Goal: Task Accomplishment & Management: Use online tool/utility

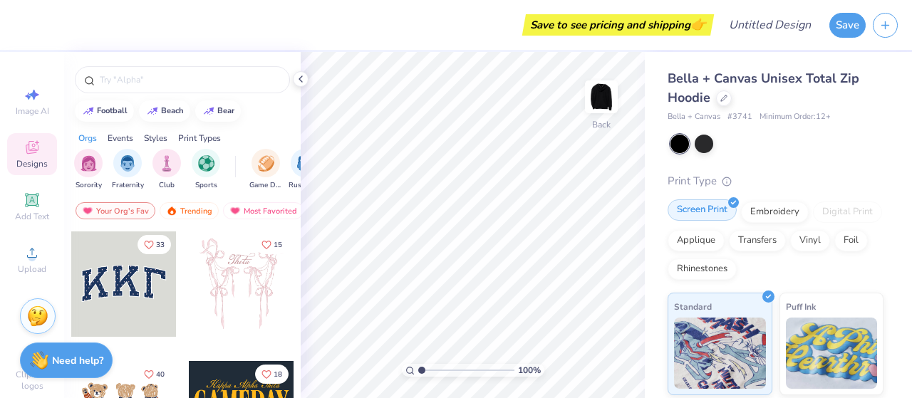
click at [731, 212] on div "Screen Print" at bounding box center [701, 209] width 69 height 21
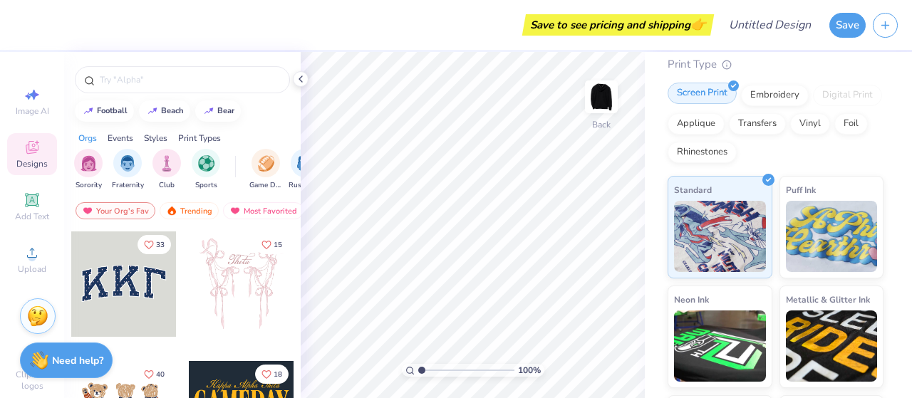
scroll to position [216, 0]
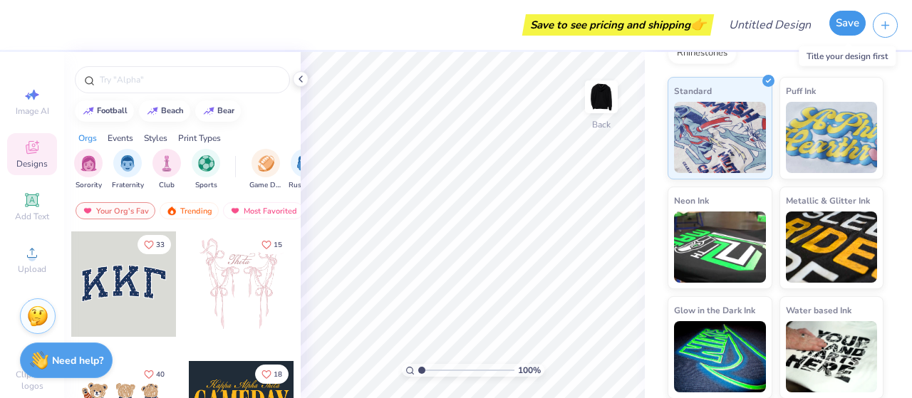
click at [839, 22] on button "Save" at bounding box center [847, 23] width 36 height 25
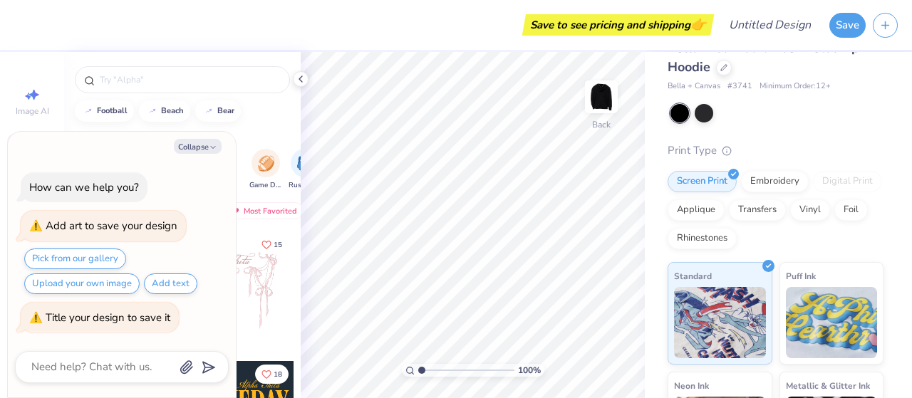
scroll to position [0, 0]
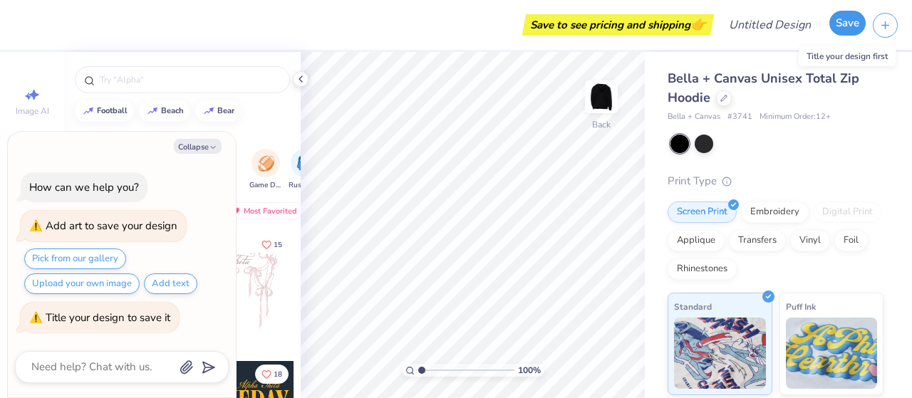
click at [842, 20] on button "Save" at bounding box center [847, 23] width 36 height 25
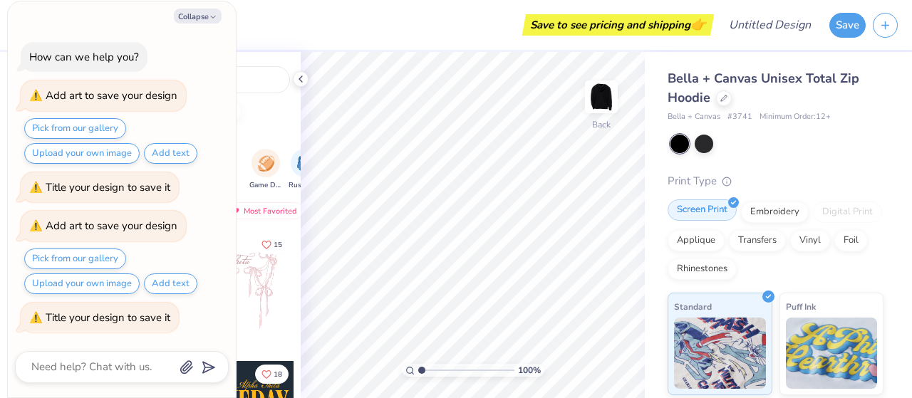
click at [734, 206] on div at bounding box center [733, 202] width 11 height 11
click at [727, 203] on div "Screen Print" at bounding box center [701, 209] width 69 height 21
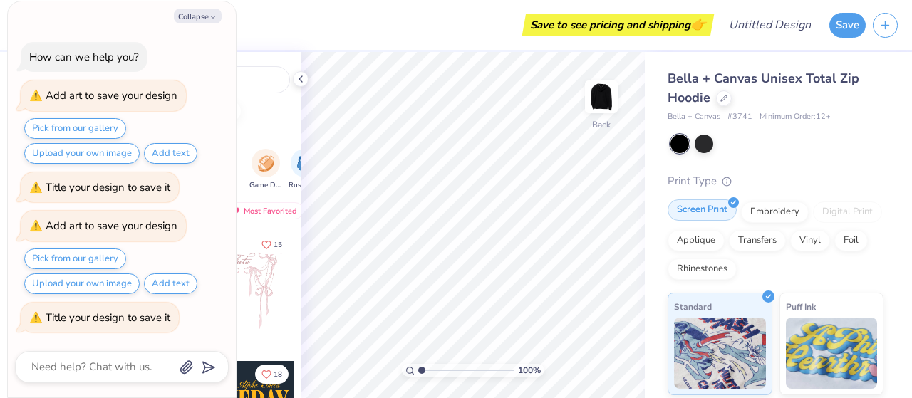
click at [727, 203] on div "Screen Print" at bounding box center [701, 209] width 69 height 21
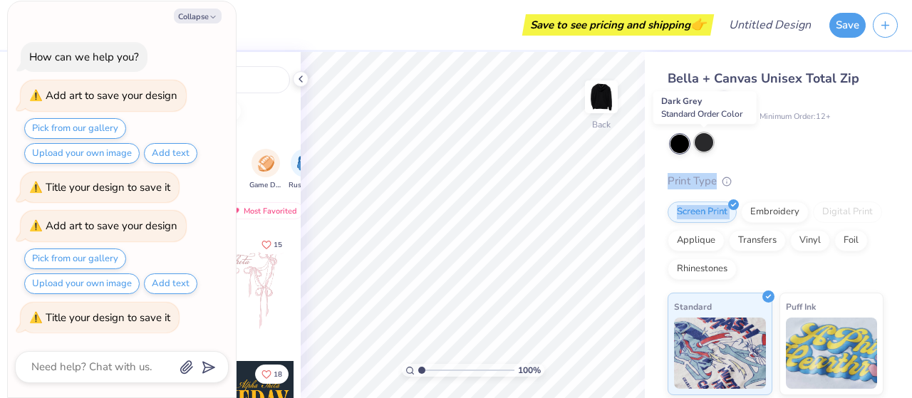
drag, startPoint x: 727, startPoint y: 203, endPoint x: 700, endPoint y: 143, distance: 65.4
click at [700, 143] on div "Bella + Canvas Unisex Total Zip Hoodie Bella + Canvas # 3741 Minimum Order: 12 …" at bounding box center [775, 342] width 216 height 546
click at [700, 143] on div at bounding box center [704, 142] width 19 height 19
click at [675, 140] on div at bounding box center [679, 144] width 19 height 19
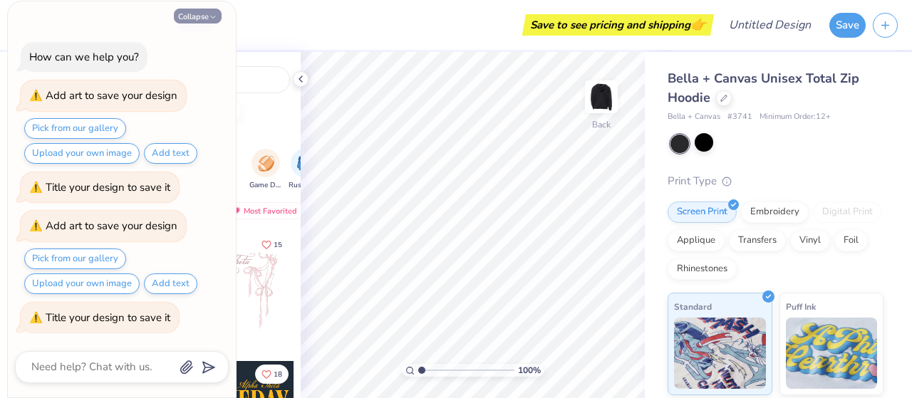
click at [197, 15] on button "Collapse" at bounding box center [198, 16] width 48 height 15
type textarea "x"
